Goal: Check status: Check status

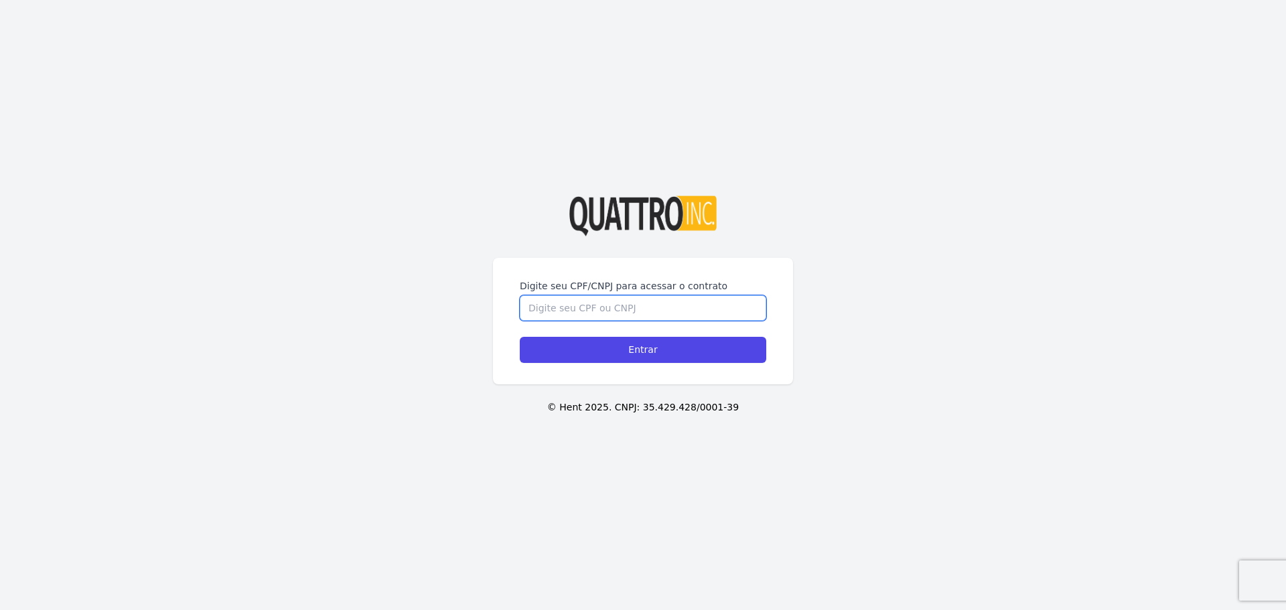
click at [604, 311] on input "Digite seu CPF/CNPJ para acessar o contrato" at bounding box center [643, 307] width 246 height 25
type input "52765065829"
click at [520, 337] on input "Entrar" at bounding box center [643, 350] width 246 height 26
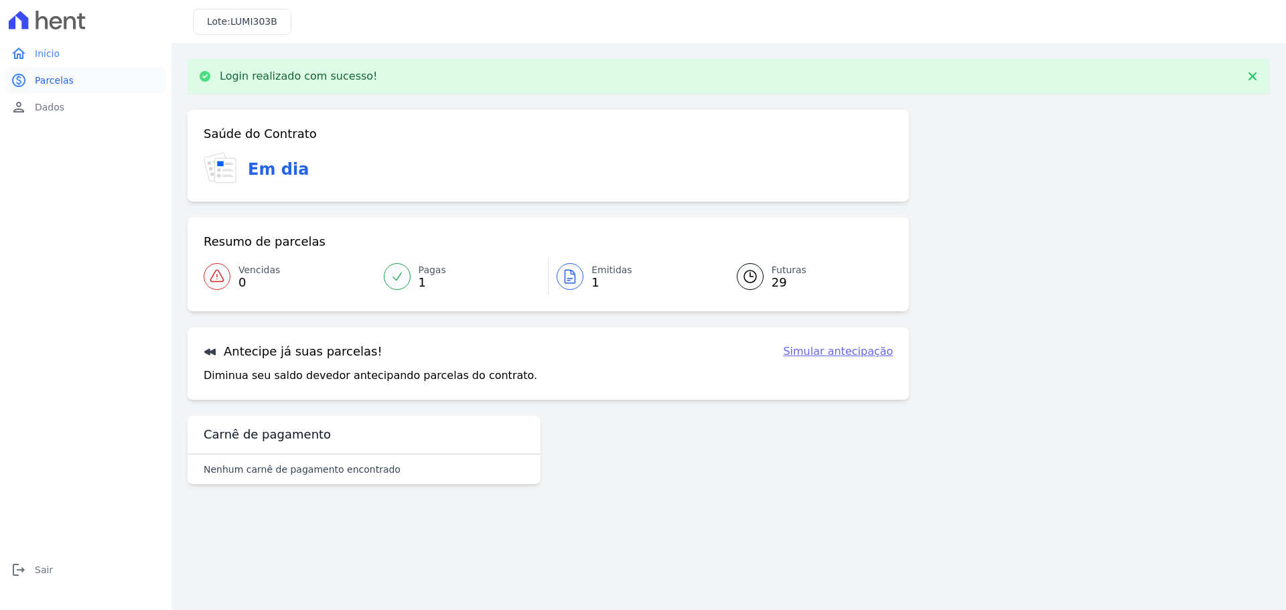
click at [48, 75] on span "Parcelas" at bounding box center [54, 80] width 39 height 13
